Goal: Book appointment/travel/reservation

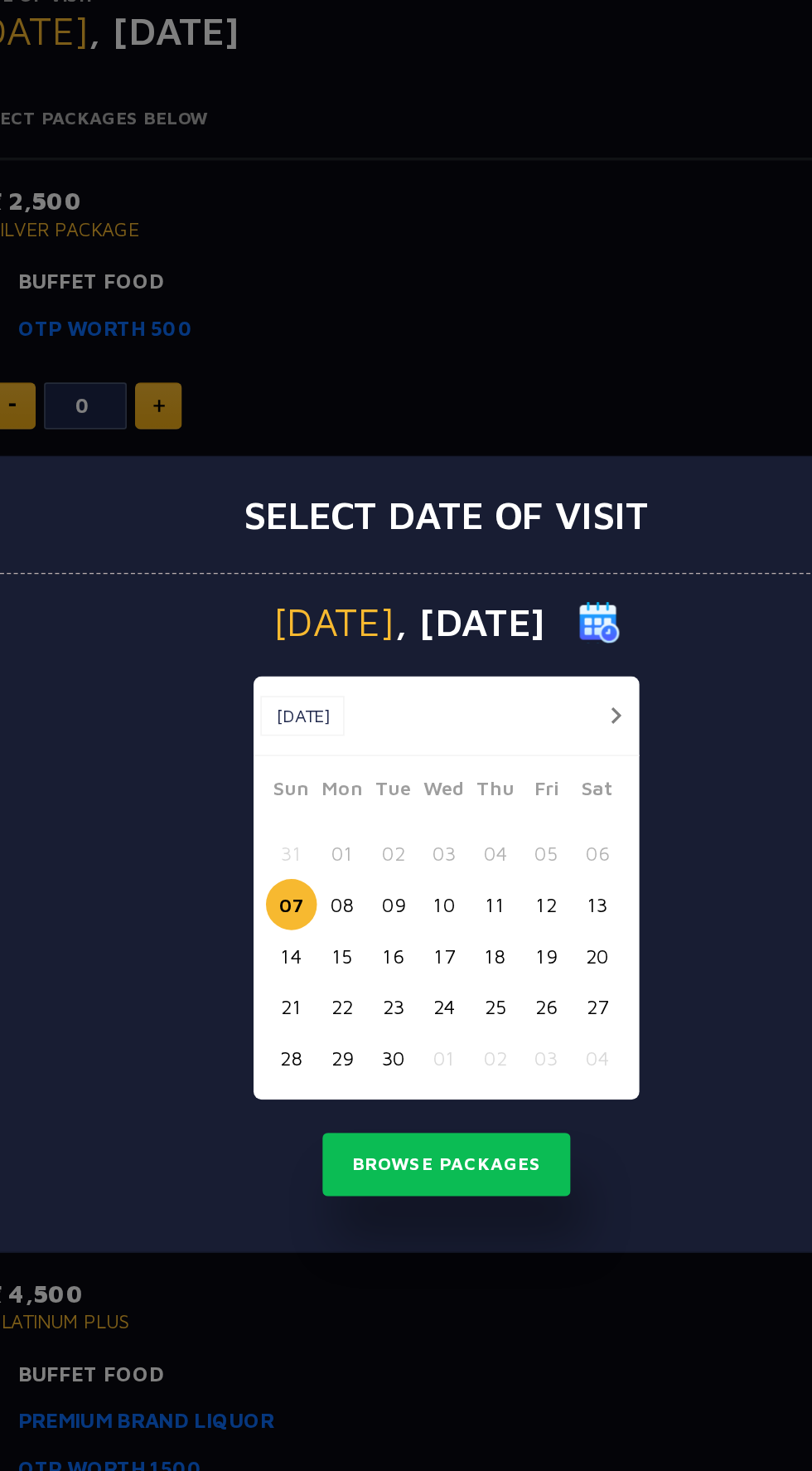
click at [347, 795] on button "15" at bounding box center [343, 796] width 31 height 31
click at [374, 796] on button "16" at bounding box center [373, 796] width 31 height 31
click at [435, 799] on button "18" at bounding box center [435, 796] width 31 height 31
click at [409, 787] on button "17" at bounding box center [404, 796] width 31 height 31
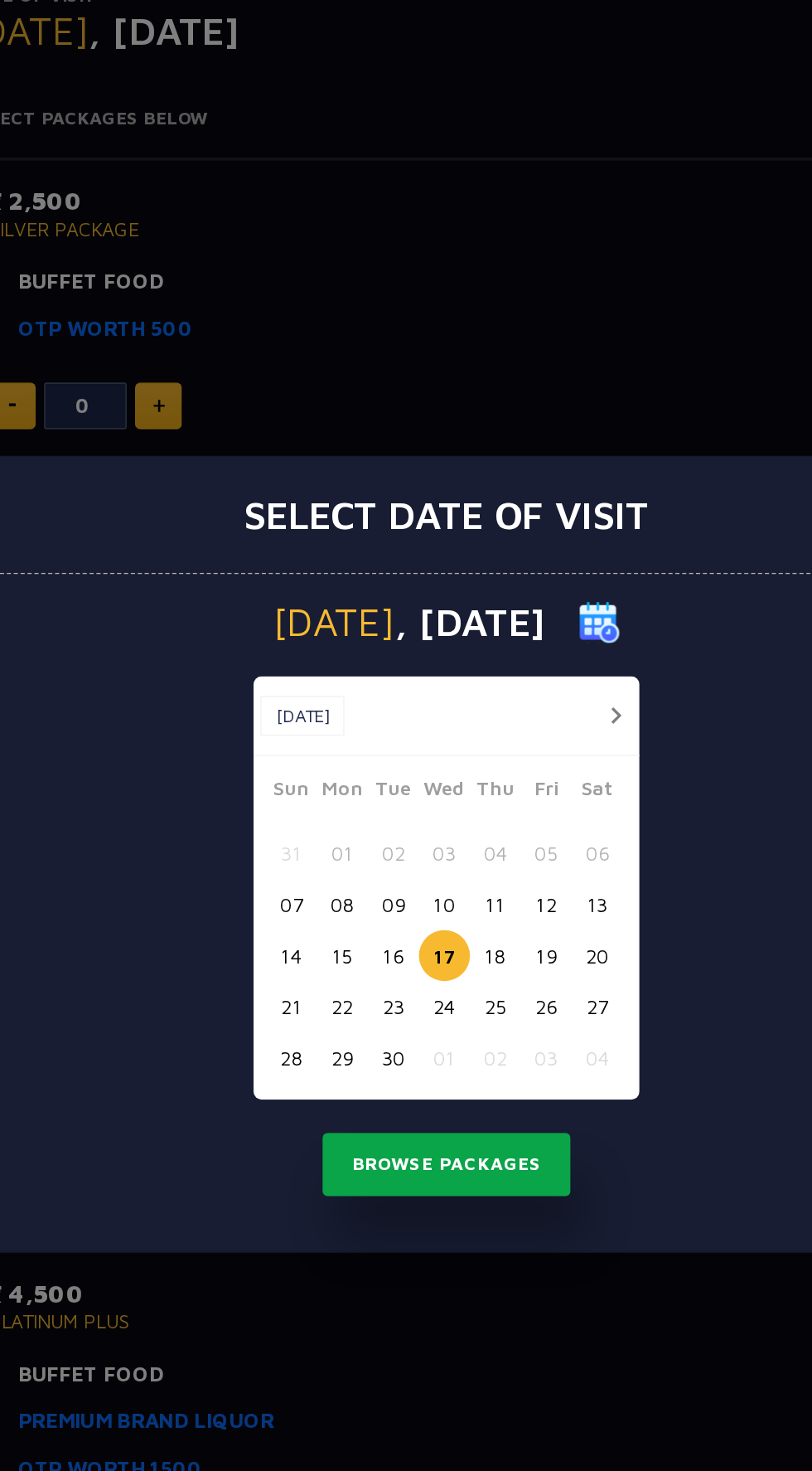
click at [433, 918] on button "Browse Packages" at bounding box center [406, 922] width 150 height 39
